Goal: Communication & Community: Answer question/provide support

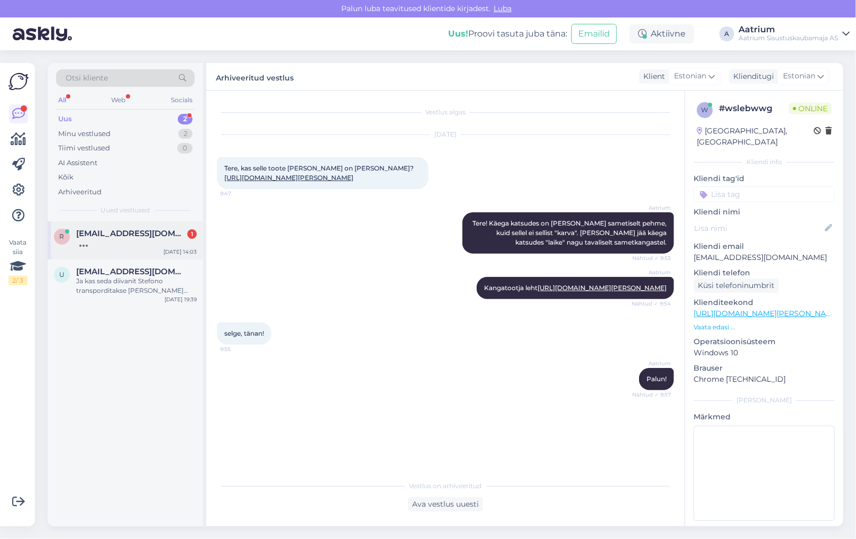
click at [128, 241] on div at bounding box center [136, 243] width 121 height 10
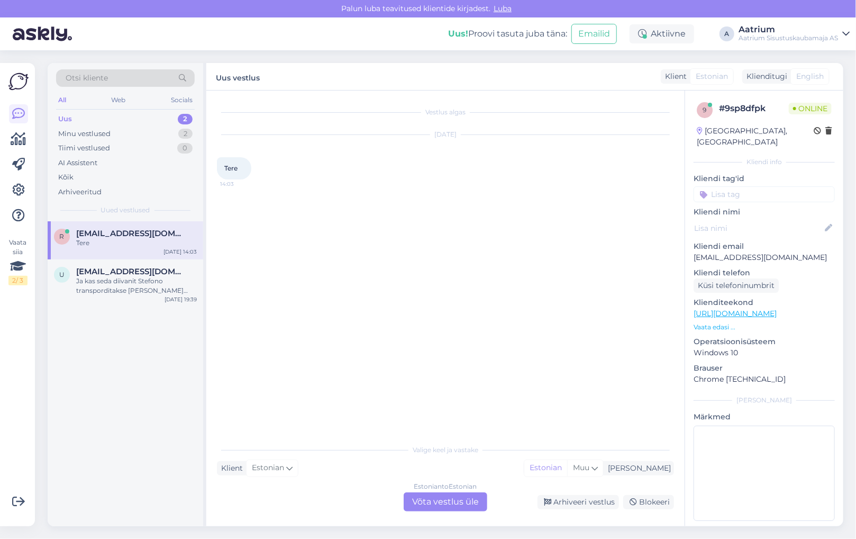
click at [423, 504] on div "Estonian to Estonian Võta vestlus üle" at bounding box center [446, 501] width 84 height 19
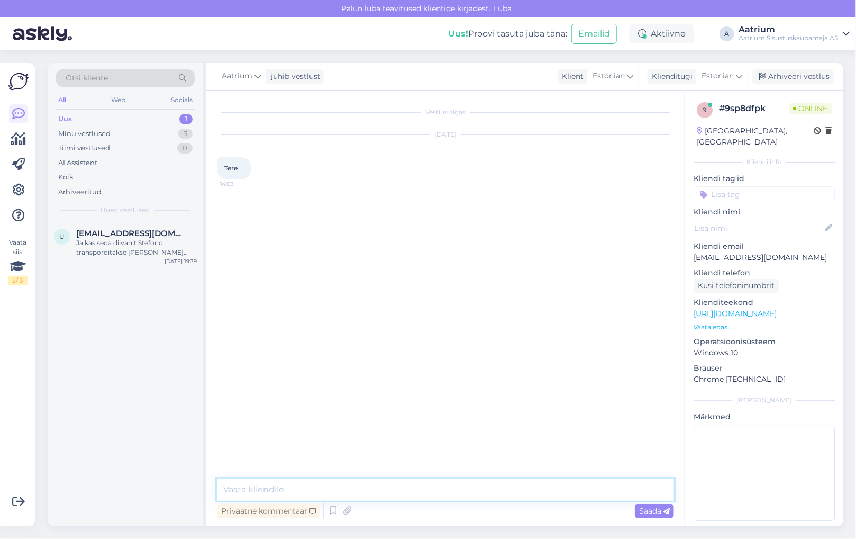
click at [337, 481] on textarea at bounding box center [445, 489] width 457 height 22
type textarea "Tere!"
click at [640, 514] on span "Saada" at bounding box center [654, 511] width 31 height 10
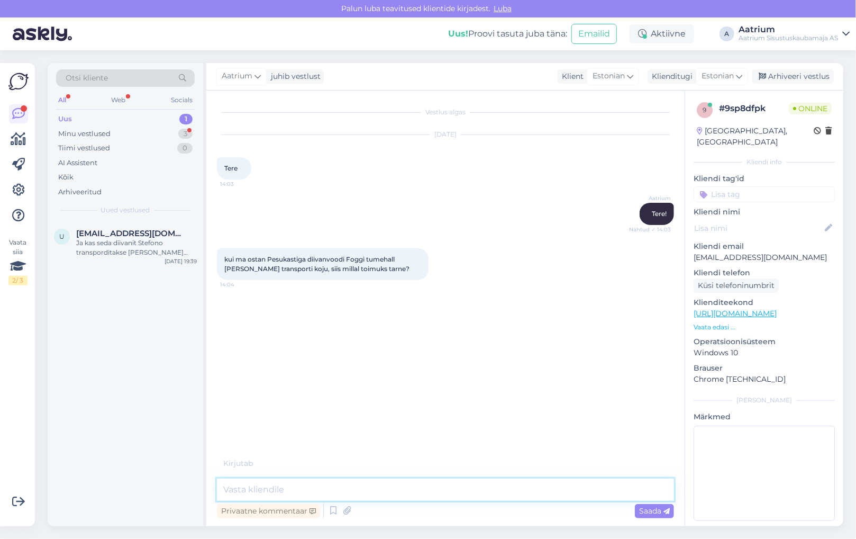
click at [468, 493] on textarea at bounding box center [445, 489] width 457 height 22
click at [392, 488] on textarea "Vedu korraldab firma Adduco [PERSON_NAME] planeerivad sõite" at bounding box center [445, 489] width 457 height 22
click at [486, 491] on textarea "Vedu korraldab firma Adduco [PERSON_NAME] ise planeerivad sõite" at bounding box center [445, 489] width 457 height 22
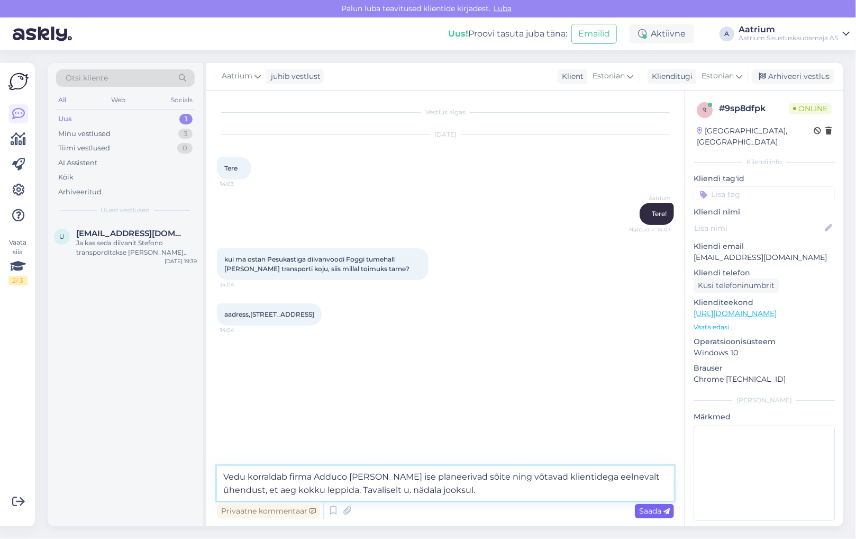
type textarea "Vedu korraldab firma Adduco [PERSON_NAME] ise planeerivad sõite ning võtavad kl…"
click at [656, 512] on span "Saada" at bounding box center [654, 511] width 31 height 10
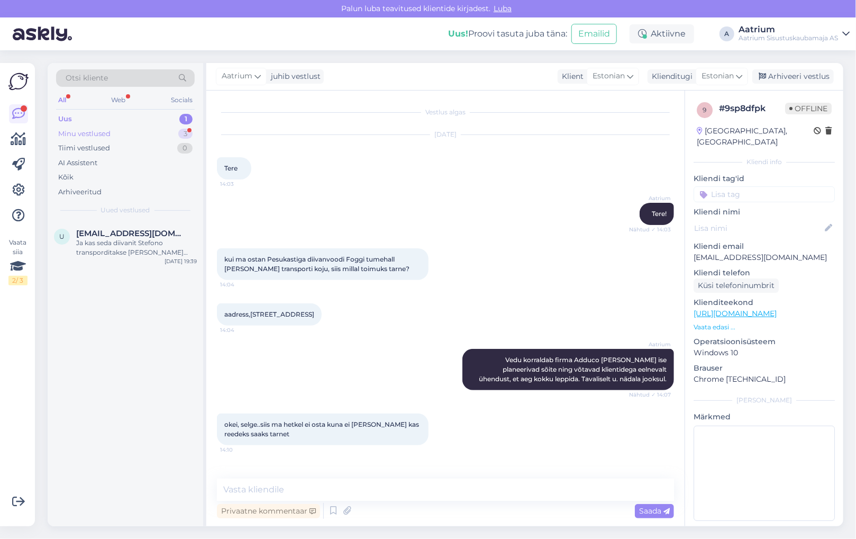
click at [102, 135] on div "Minu vestlused" at bounding box center [84, 134] width 52 height 11
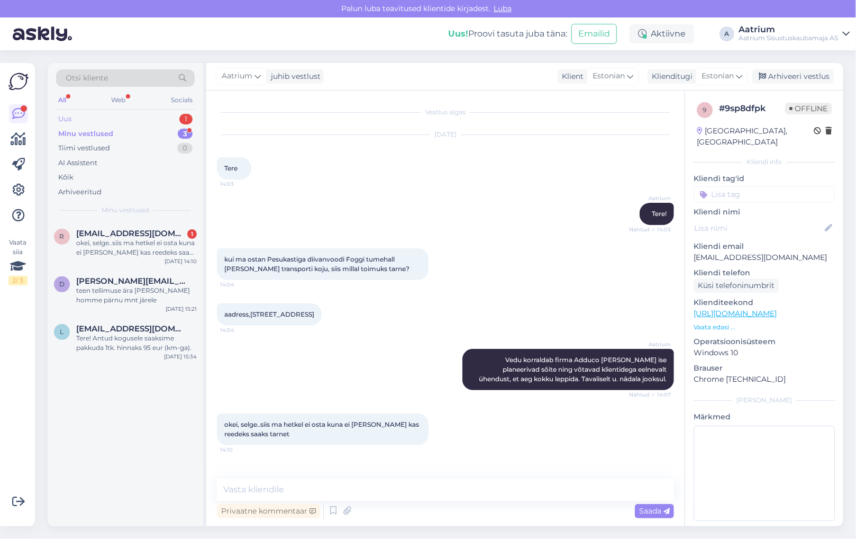
click at [80, 121] on div "Uus 1" at bounding box center [125, 119] width 139 height 15
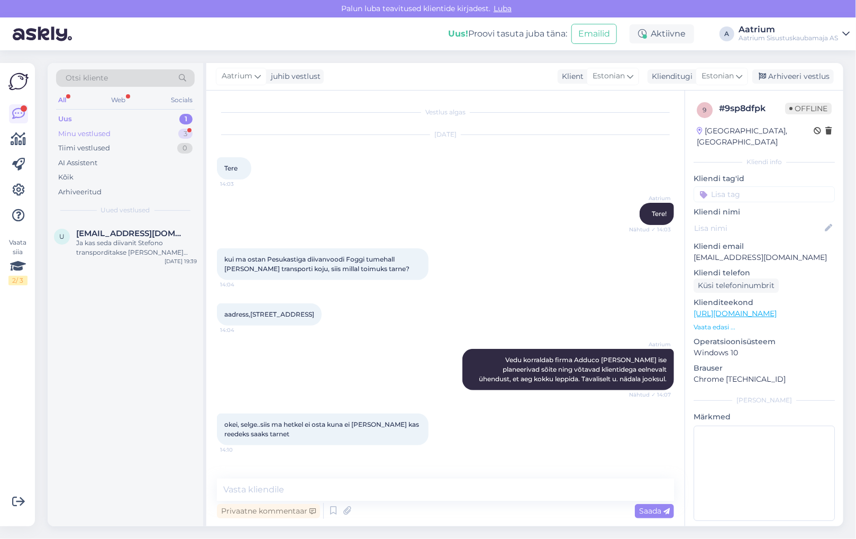
click at [80, 131] on div "Minu vestlused" at bounding box center [84, 134] width 52 height 11
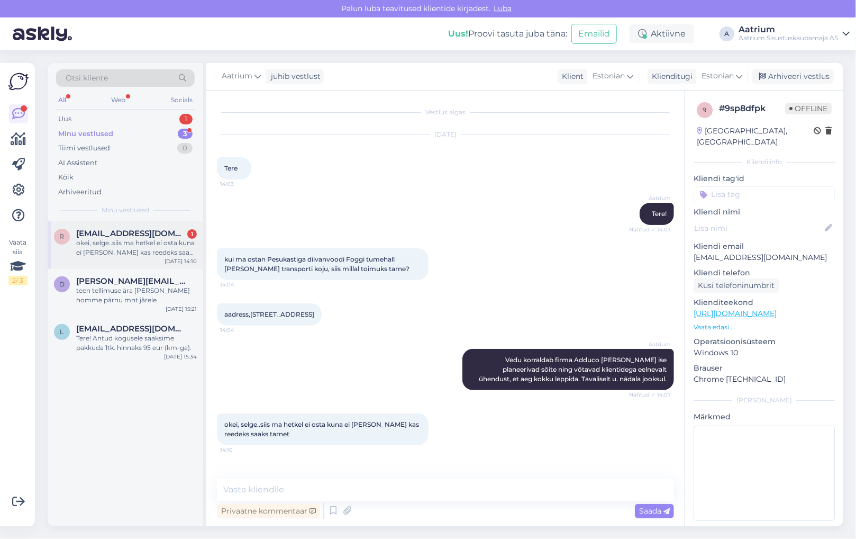
click at [103, 245] on div "okei, selge..siis ma hetkel ei osta kuna ei [PERSON_NAME] kas reedeks saaks tar…" at bounding box center [136, 247] width 121 height 19
click at [160, 300] on div "teen tellimuse ära [PERSON_NAME] homme pärnu mnt järele" at bounding box center [136, 295] width 121 height 19
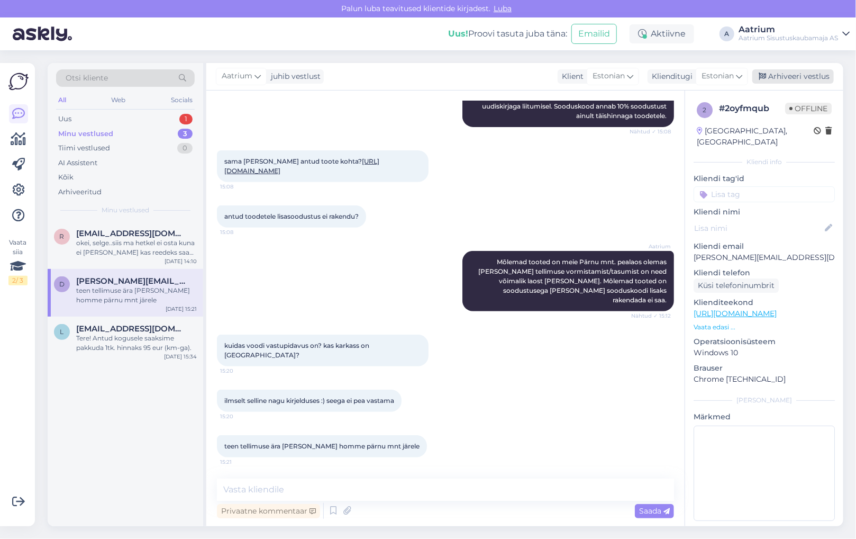
click at [771, 70] on div "Arhiveeri vestlus" at bounding box center [794, 76] width 82 height 14
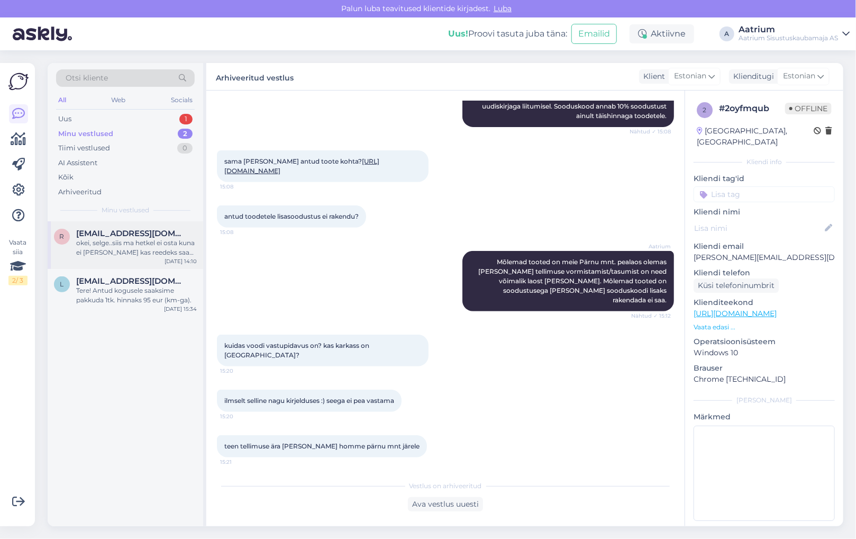
click at [173, 229] on div "[EMAIL_ADDRESS][DOMAIN_NAME]" at bounding box center [136, 234] width 121 height 10
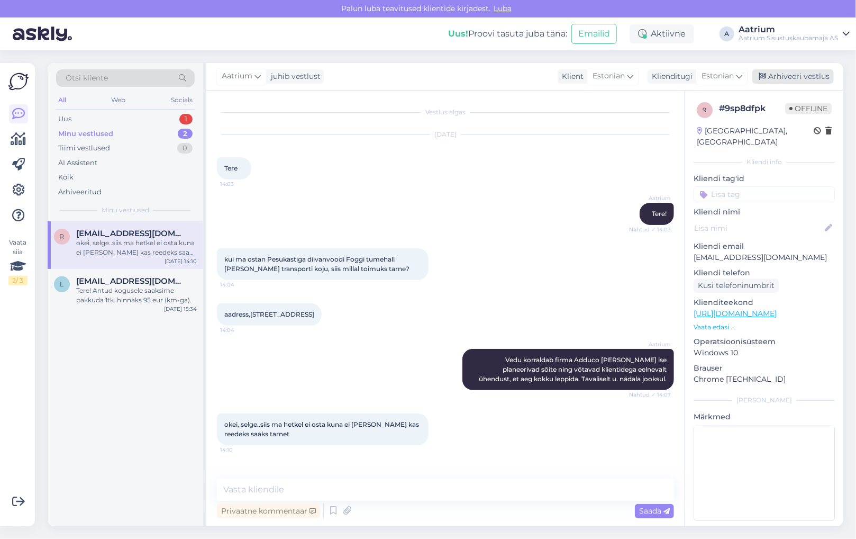
click at [816, 74] on div "Arhiveeri vestlus" at bounding box center [794, 76] width 82 height 14
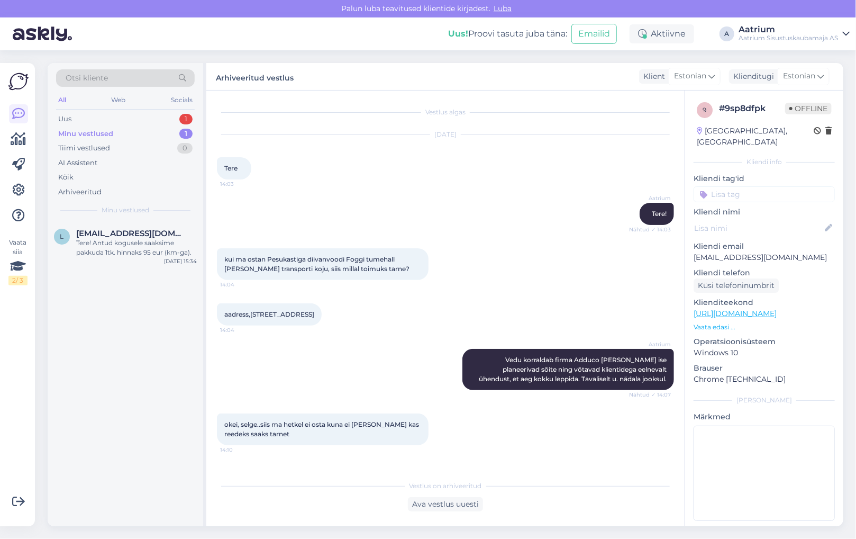
click at [94, 135] on div "Minu vestlused" at bounding box center [85, 134] width 55 height 11
click at [87, 116] on div "Uus 1" at bounding box center [125, 119] width 139 height 15
click at [174, 245] on div "Ja kas seda diivanit Stefono transporditakse [PERSON_NAME] võtmata tervelt?" at bounding box center [136, 247] width 121 height 19
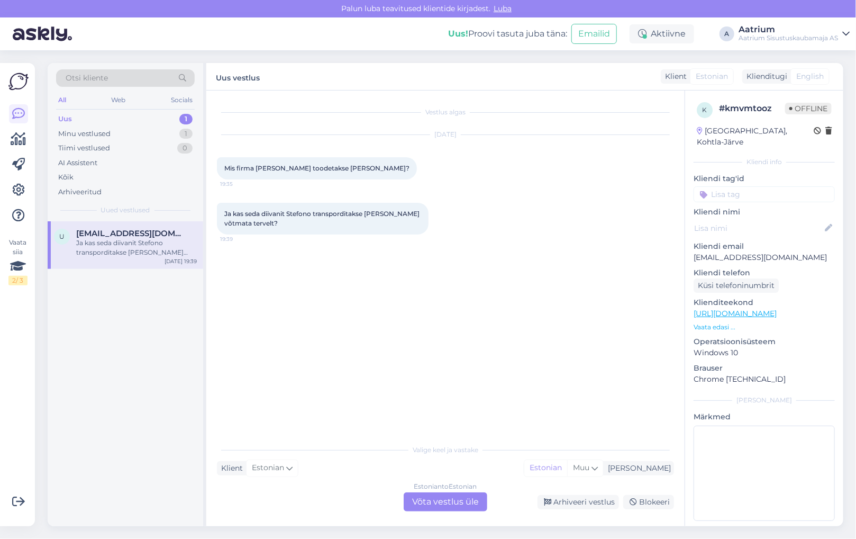
click at [311, 318] on div "Vestlus algas [DATE] Mis firma [PERSON_NAME] toodetakse [PERSON_NAME]? 19:35 Ja…" at bounding box center [450, 265] width 467 height 328
click at [278, 268] on div "Vestlus algas [DATE] Mis firma [PERSON_NAME] toodetakse [PERSON_NAME]? 19:35 Ja…" at bounding box center [450, 265] width 467 height 328
click at [649, 33] on div "Aktiivne" at bounding box center [662, 33] width 65 height 19
click at [613, 85] on button "15 minutit" at bounding box center [599, 83] width 46 height 12
click at [7, 305] on div "Vaata siia 2 / 3 Võimalused Veendu, et Askly loob sulle väärtust. Sulge Ühenda …" at bounding box center [17, 294] width 35 height 463
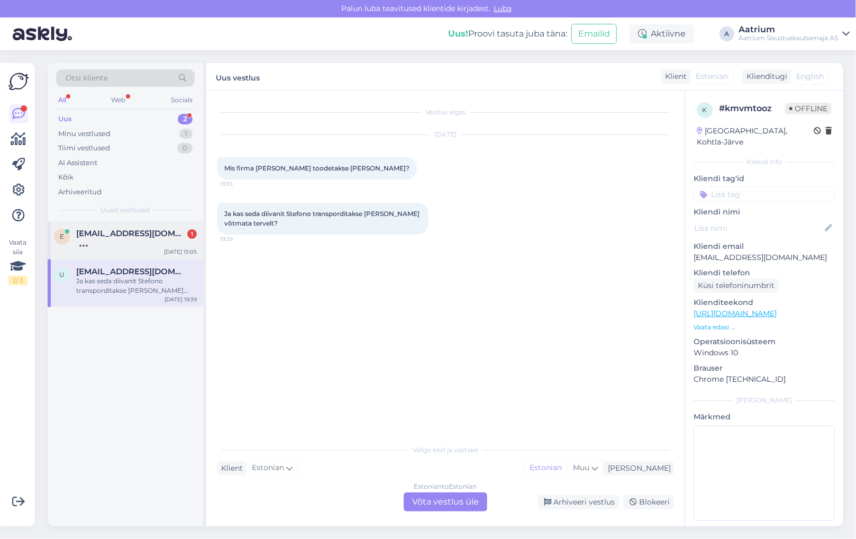
click at [93, 230] on span "[EMAIL_ADDRESS][DOMAIN_NAME]" at bounding box center [131, 234] width 110 height 10
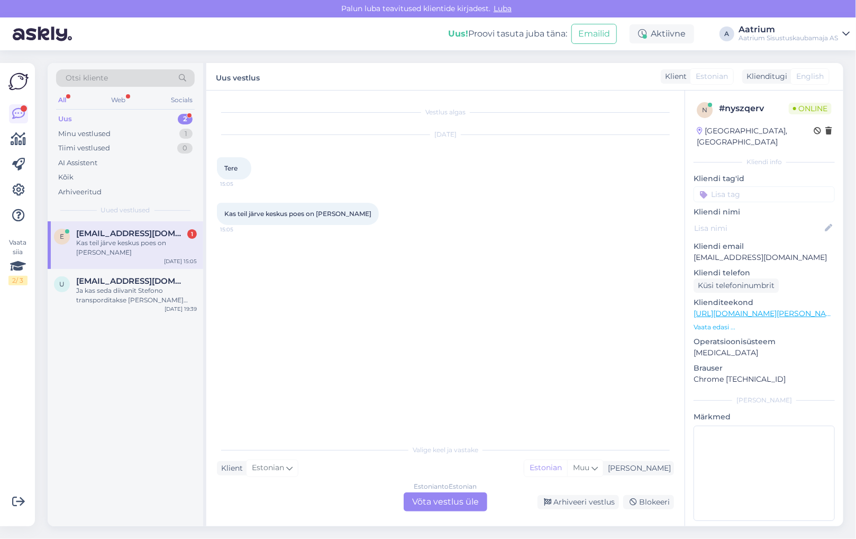
click at [451, 507] on div "Estonian to Estonian Võta vestlus üle" at bounding box center [446, 501] width 84 height 19
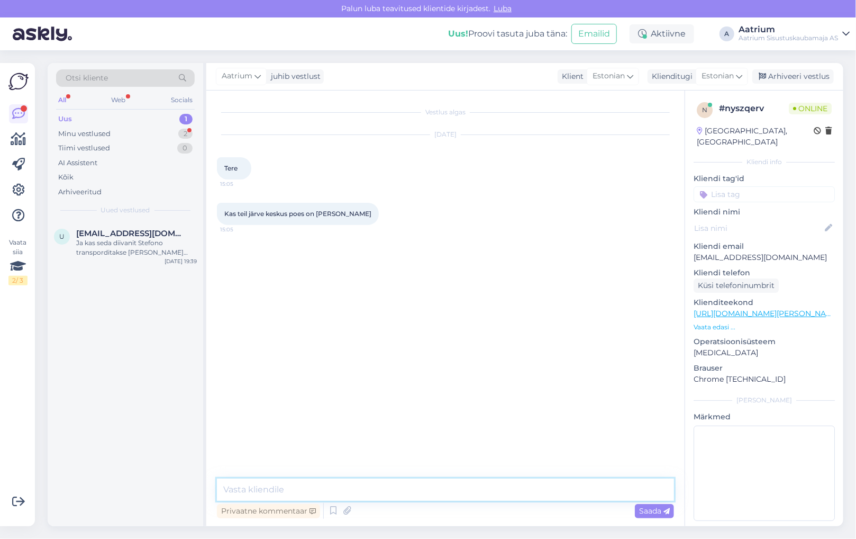
click at [319, 486] on textarea at bounding box center [445, 489] width 457 height 22
click at [813, 309] on link "[URL][DOMAIN_NAME][PERSON_NAME][PERSON_NAME]" at bounding box center [798, 314] width 209 height 10
click at [227, 279] on img at bounding box center [239, 270] width 42 height 42
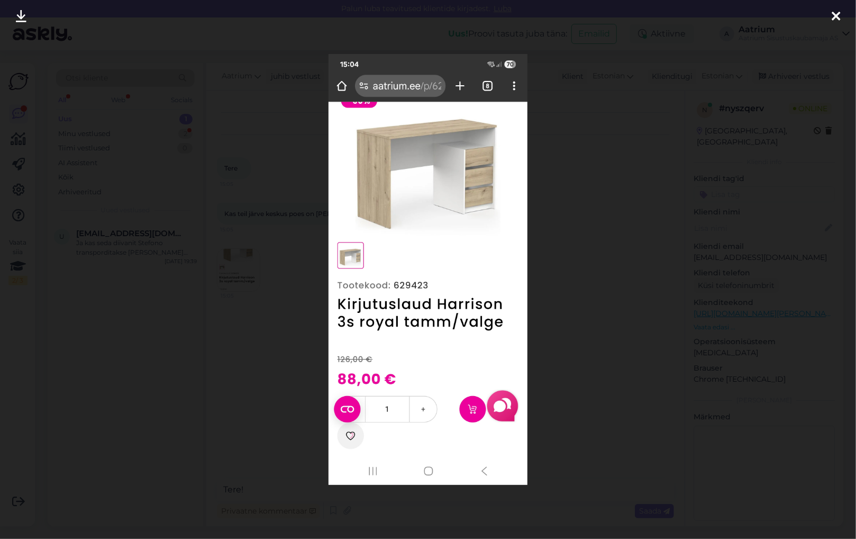
click at [834, 15] on icon at bounding box center [836, 17] width 8 height 14
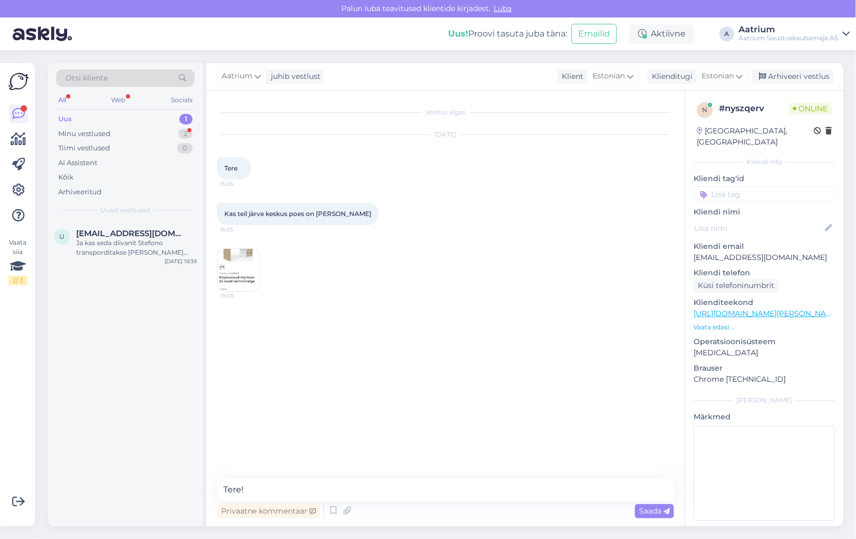
click at [252, 263] on img at bounding box center [239, 270] width 42 height 42
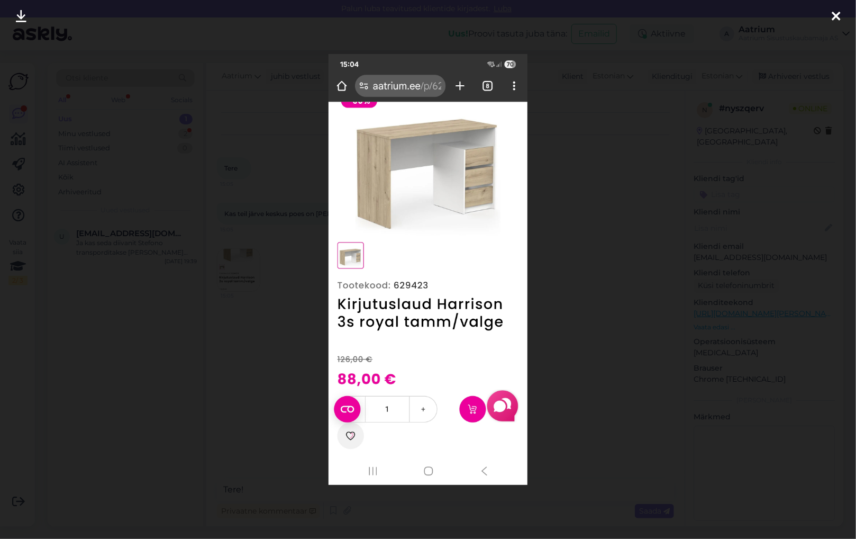
click at [839, 17] on icon at bounding box center [836, 17] width 8 height 14
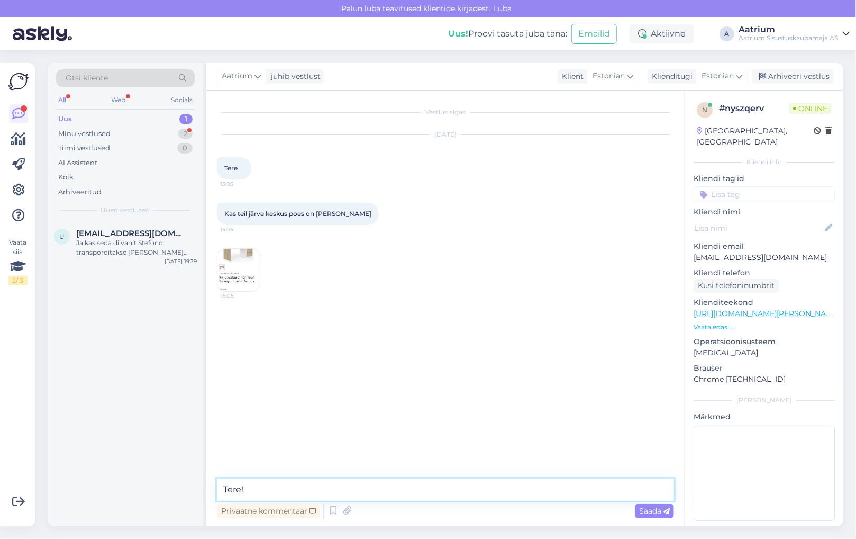
click at [310, 490] on textarea "Tere!" at bounding box center [445, 489] width 457 height 22
type textarea "Tere! Jah, müügisaalis peaks olema selline laud väljas."
click at [643, 511] on span "Saada" at bounding box center [654, 511] width 31 height 10
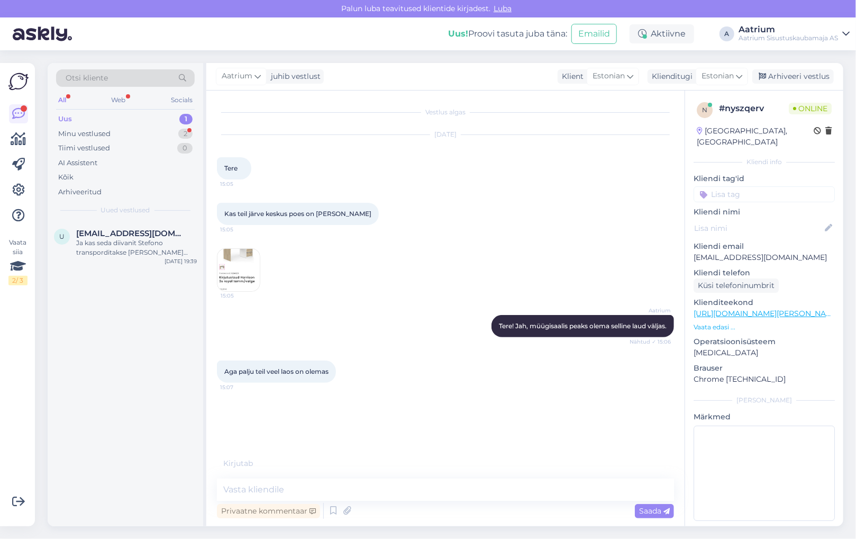
click at [301, 421] on div "Vestlus algas [DATE] Tere 15:05 Kas teil järve keskus poes on [PERSON_NAME] 15:…" at bounding box center [450, 279] width 467 height 357
click at [299, 490] on textarea at bounding box center [445, 489] width 457 height 22
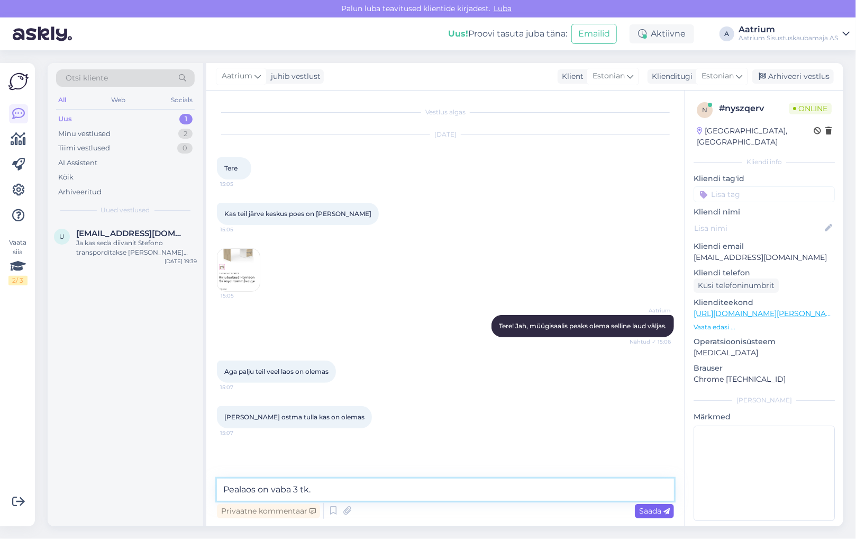
type textarea "Pealaos on vaba 3 tk."
click at [648, 510] on span "Saada" at bounding box center [654, 511] width 31 height 10
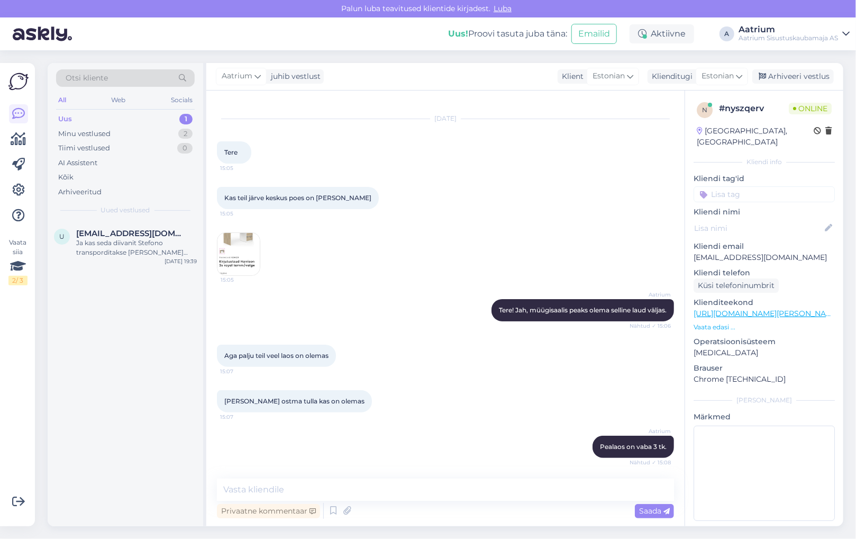
scroll to position [61, 0]
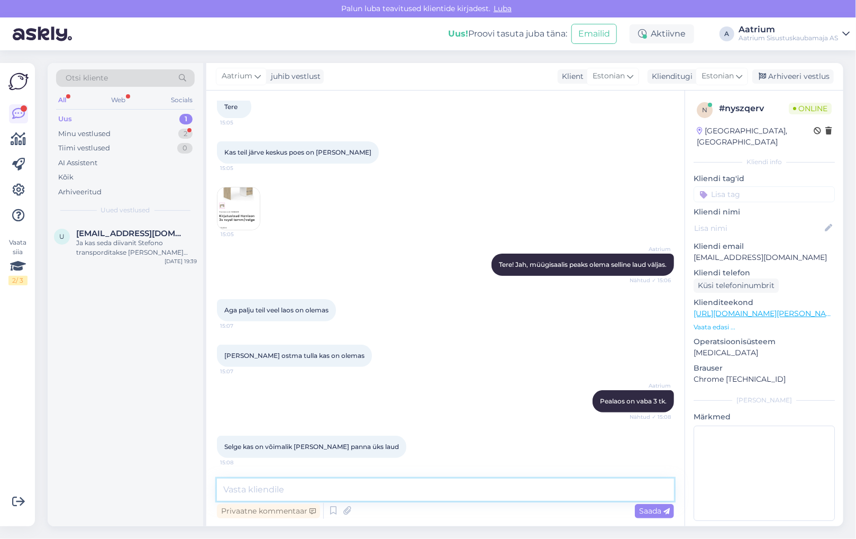
click at [390, 489] on textarea at bounding box center [445, 489] width 457 height 22
type textarea "Hästi, palun ühe laua ära broneerida. [PERSON_NAME] nimele?"
click at [654, 513] on span "Saada" at bounding box center [654, 511] width 31 height 10
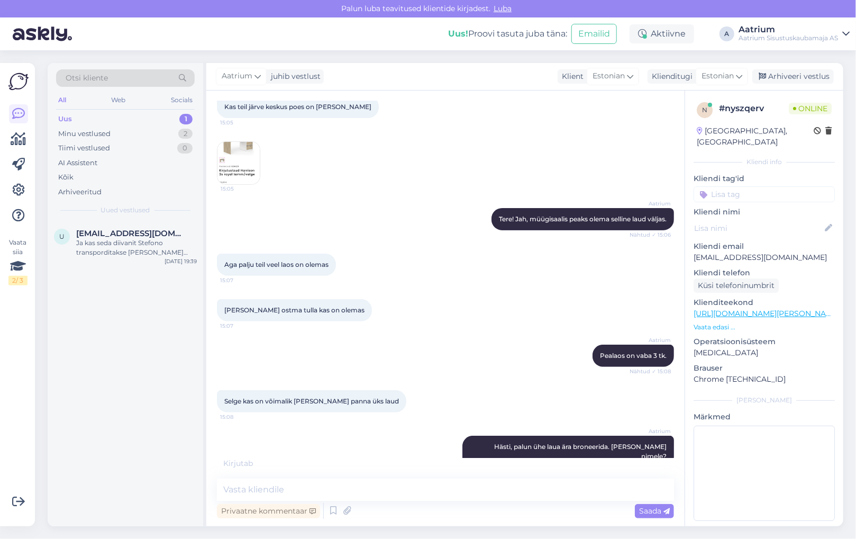
scroll to position [152, 0]
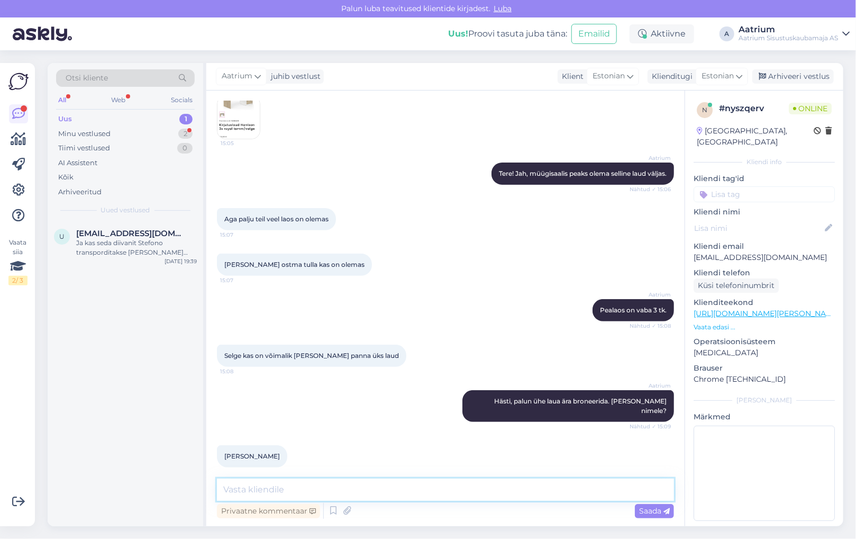
click at [346, 489] on textarea at bounding box center [445, 489] width 457 height 22
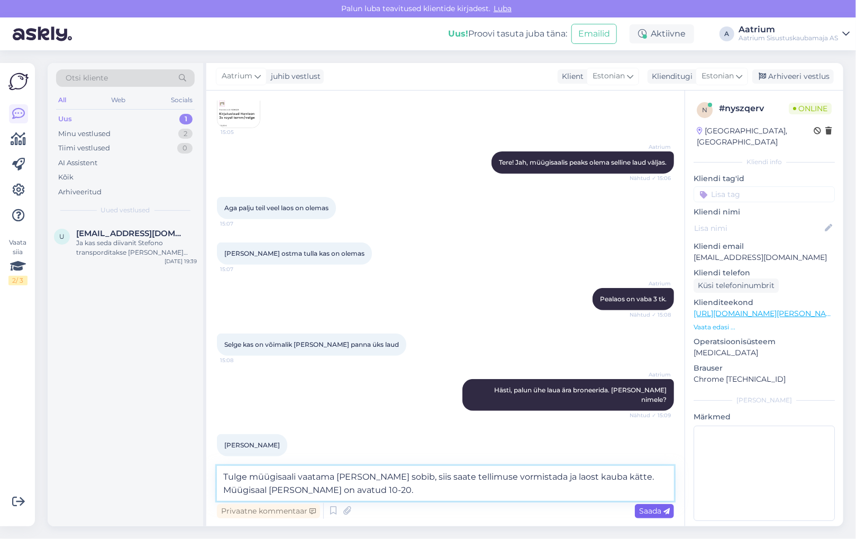
type textarea "Tulge müügisaali vaatama [PERSON_NAME] sobib, siis saate tellimuse vormistada j…"
click at [657, 511] on span "Saada" at bounding box center [654, 511] width 31 height 10
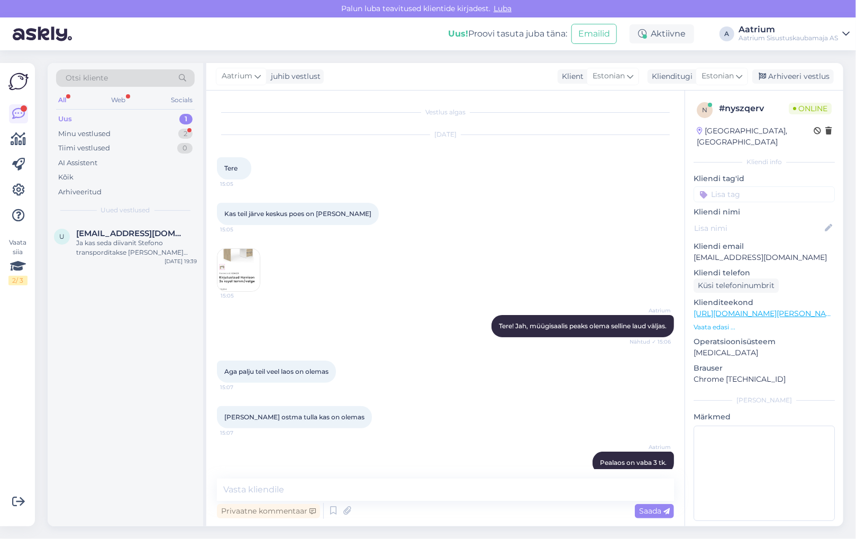
scroll to position [263, 0]
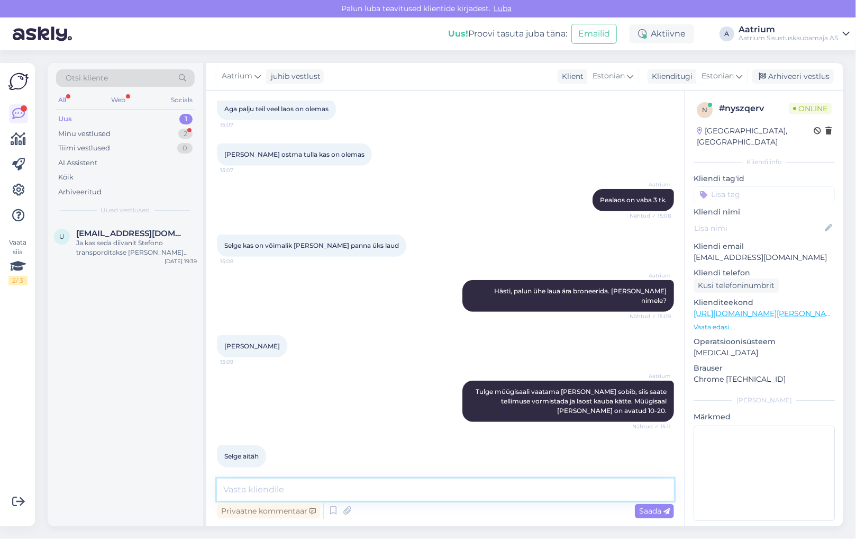
click at [302, 483] on textarea at bounding box center [445, 489] width 457 height 22
type textarea "Palun! Kena päeva!"
click at [642, 512] on span "Saada" at bounding box center [654, 511] width 31 height 10
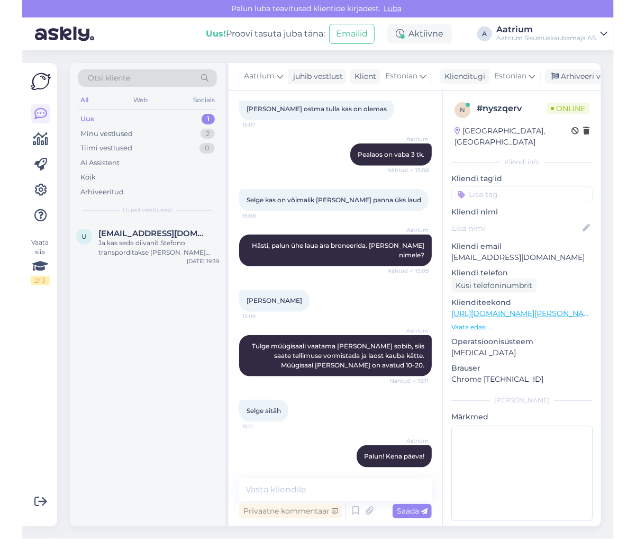
scroll to position [318, 0]
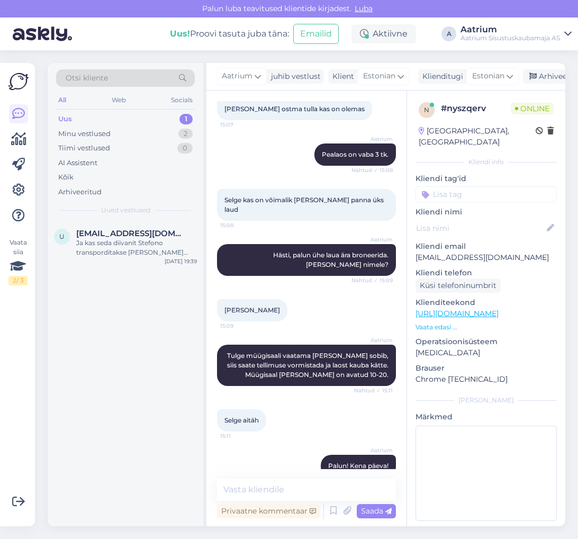
click at [273, 421] on div at bounding box center [271, 420] width 10 height 22
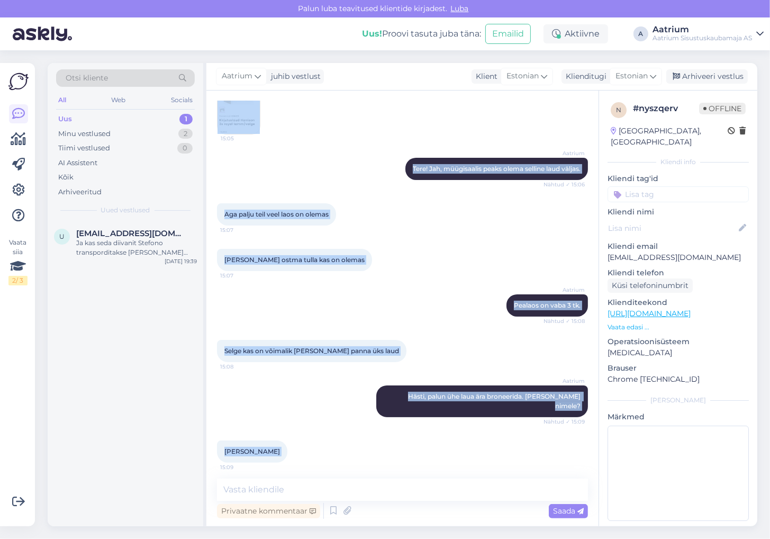
scroll to position [308, 0]
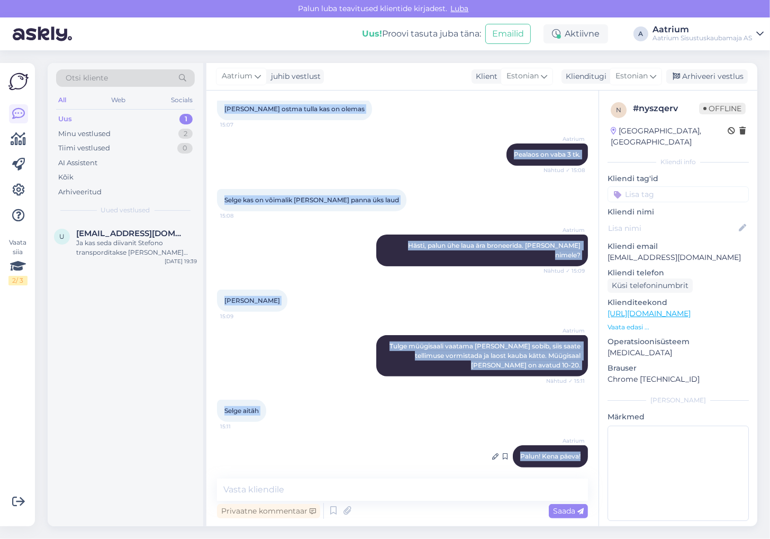
drag, startPoint x: 228, startPoint y: 150, endPoint x: 580, endPoint y: 449, distance: 461.5
click at [580, 449] on div "Vestlus algas [DATE] Tere 15:05 Kas teil järve keskus poes on [PERSON_NAME] 15:…" at bounding box center [407, 285] width 381 height 368
copy div "ere 15:05 Kas teil järve keskus poes on [PERSON_NAME] 15:05 15:05 Aatrium Tere!…"
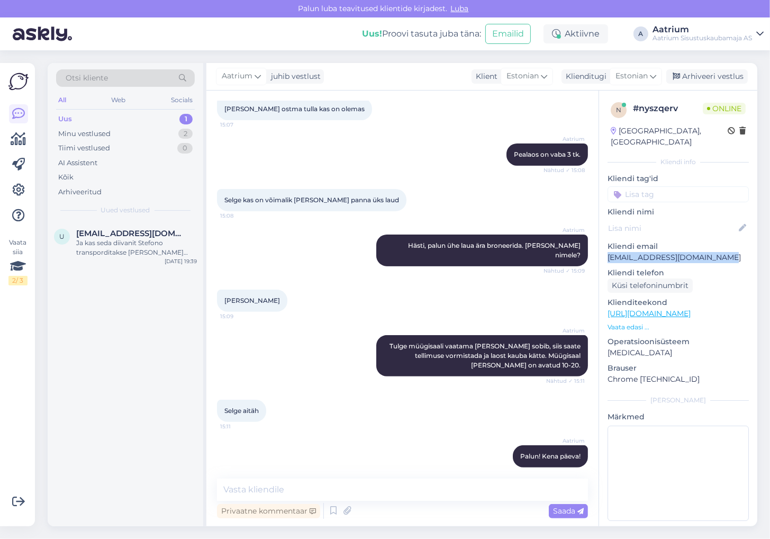
drag, startPoint x: 722, startPoint y: 247, endPoint x: 604, endPoint y: 249, distance: 117.5
click at [604, 249] on div "n # nyszqerv Online [GEOGRAPHIC_DATA], [GEOGRAPHIC_DATA] Kliendi info Kliendi t…" at bounding box center [678, 314] width 158 height 446
copy p "[EMAIL_ADDRESS][DOMAIN_NAME]"
click at [300, 327] on div "Aatrium Tulge müügisaali vaatama [PERSON_NAME] sobib, siis saate tellimuse vorm…" at bounding box center [402, 355] width 371 height 65
click at [690, 77] on div "Arhiveeri vestlus" at bounding box center [707, 76] width 82 height 14
